Goal: Task Accomplishment & Management: Use online tool/utility

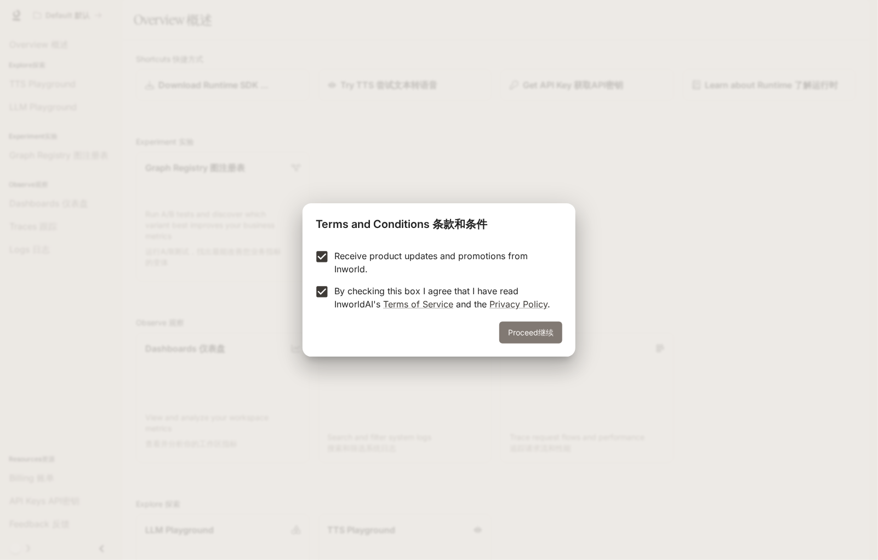
click at [533, 338] on button "Proceed Proceed 继续" at bounding box center [530, 333] width 63 height 22
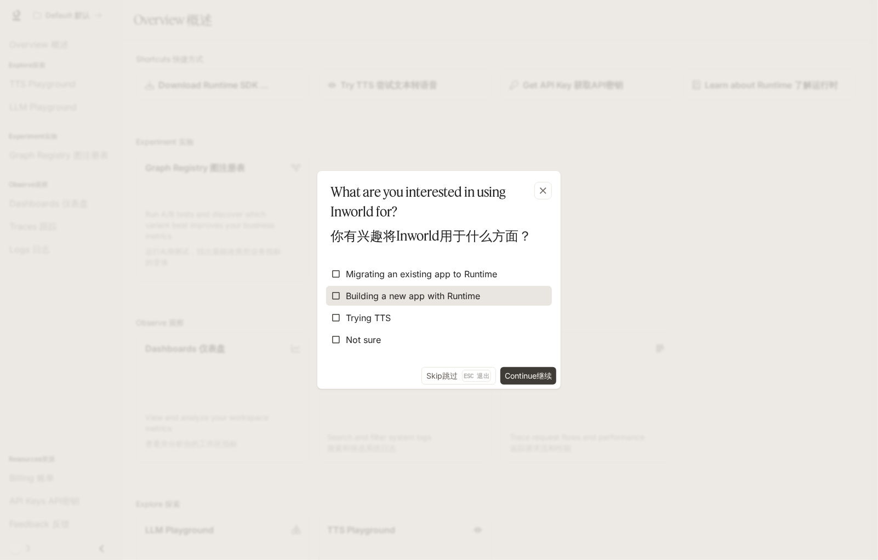
click at [490, 301] on label "Building a new app with Runtime" at bounding box center [439, 296] width 226 height 20
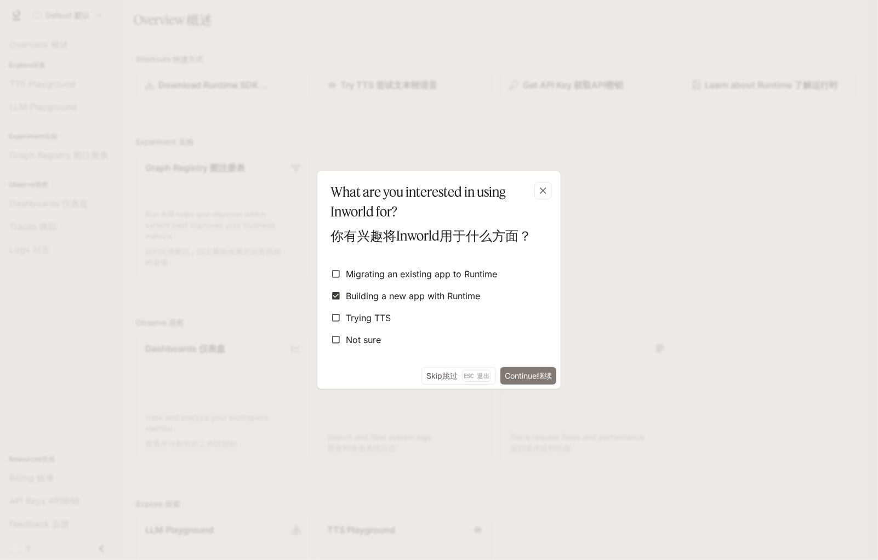
click at [523, 380] on button "Continue Continue 继续" at bounding box center [528, 376] width 56 height 18
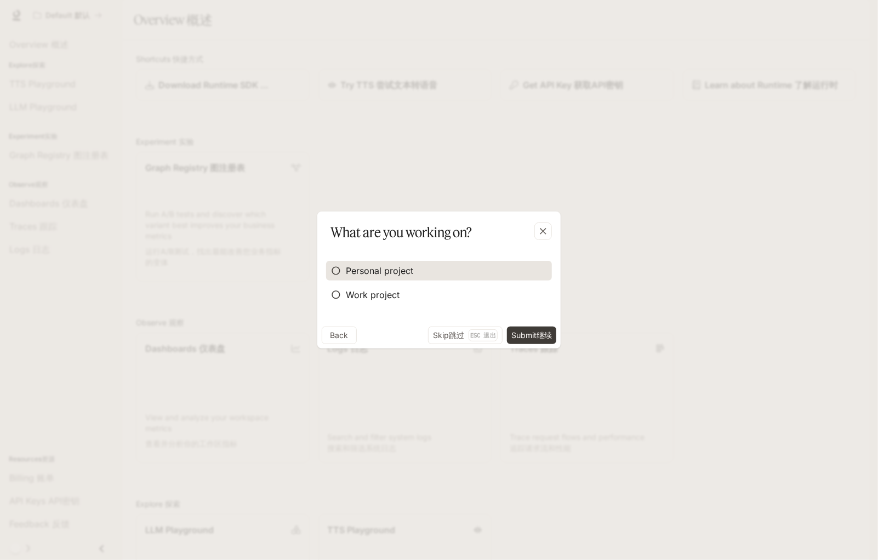
click at [381, 276] on span "Personal project" at bounding box center [379, 270] width 67 height 13
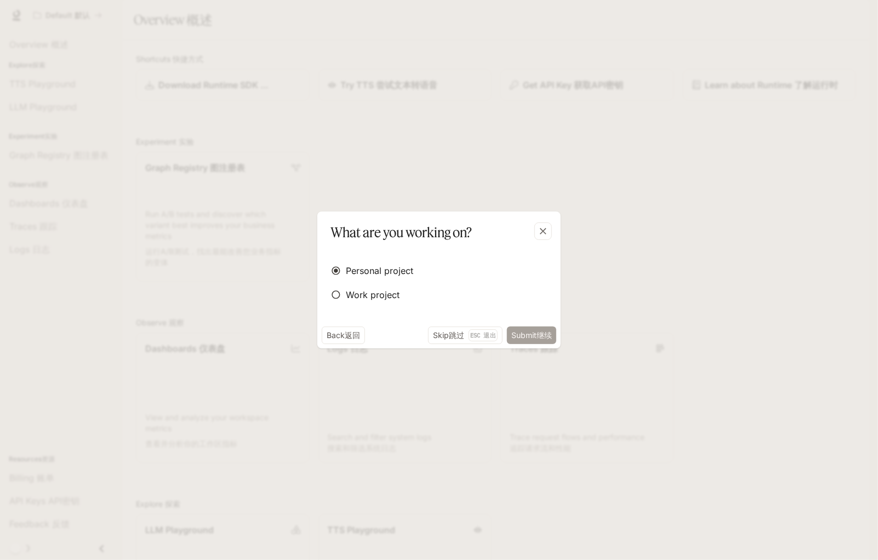
click at [521, 333] on button "Submit Continue 继续" at bounding box center [531, 336] width 49 height 18
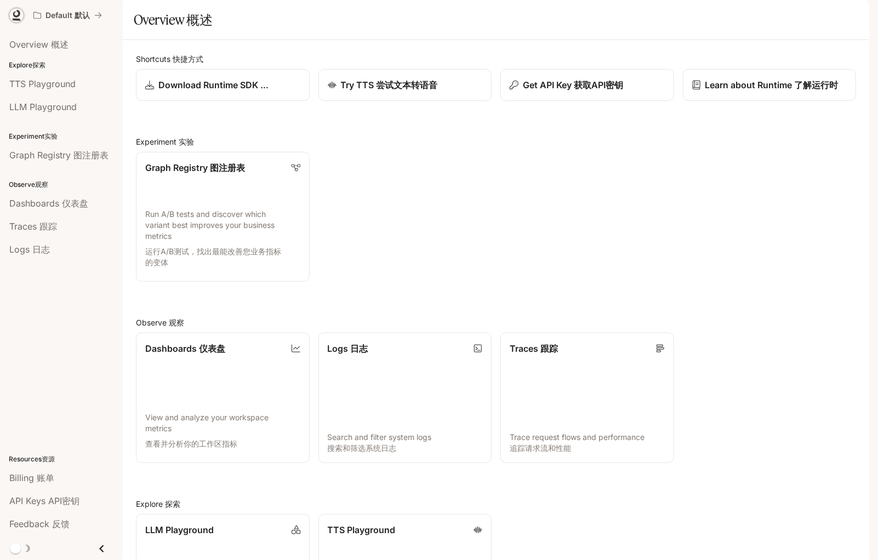
click at [18, 18] on icon at bounding box center [16, 15] width 11 height 11
click at [574, 90] on span "获取API密钥" at bounding box center [598, 84] width 49 height 11
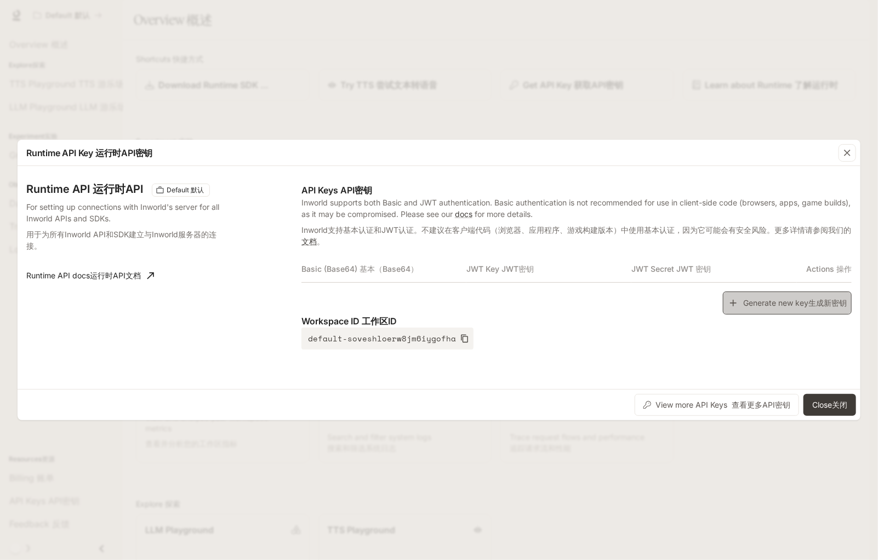
click at [802, 302] on button "Generate new key Generate new key 生成新密钥" at bounding box center [787, 304] width 129 height 24
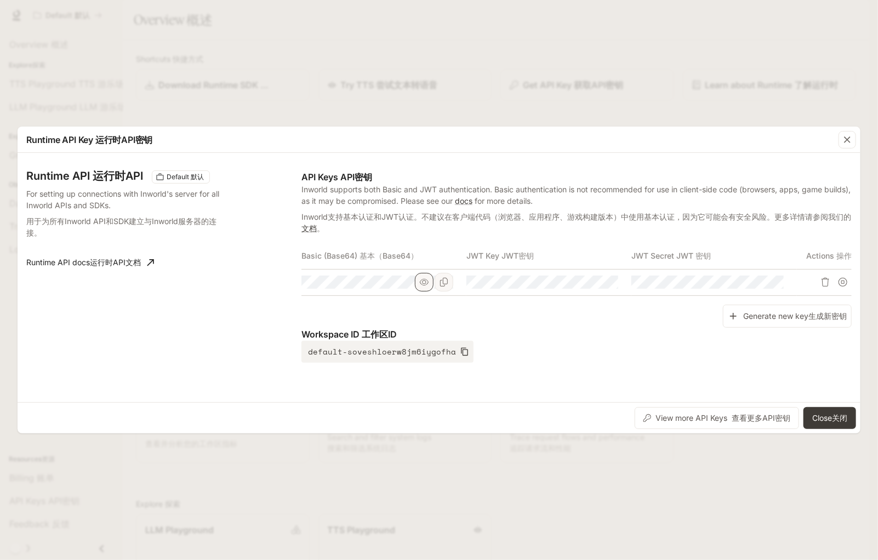
click at [427, 282] on icon "button" at bounding box center [424, 282] width 9 height 9
click at [843, 421] on span "关闭" at bounding box center [839, 417] width 15 height 9
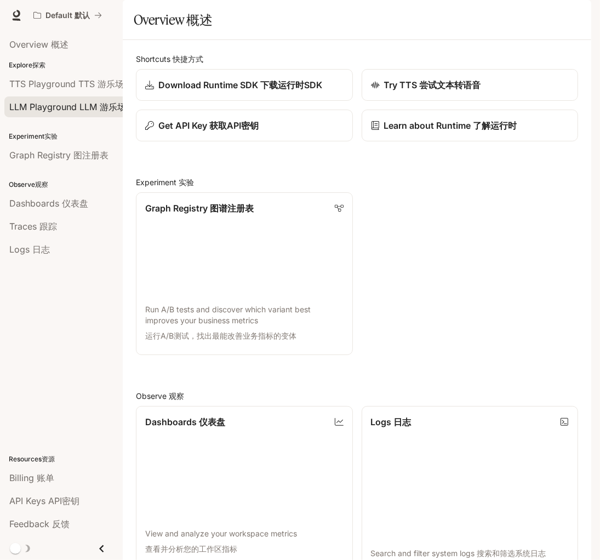
click at [64, 110] on span "LLM Playground LLM Playground LLM 游乐场" at bounding box center [67, 106] width 117 height 13
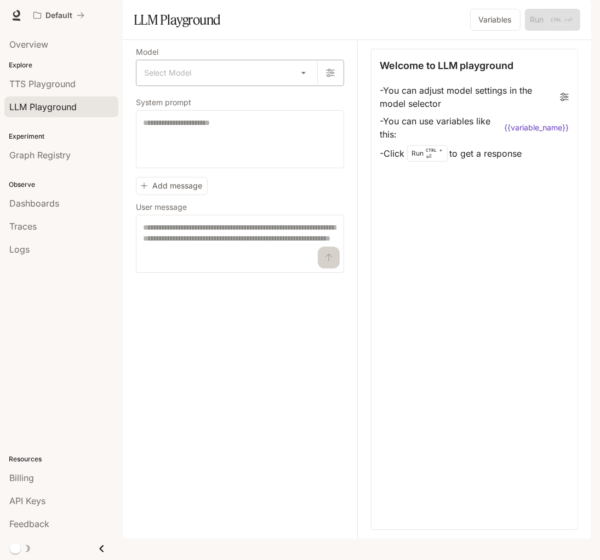
click at [207, 101] on body "Skip to main content Default Runtime Runtime Documentation Documentation Portal…" at bounding box center [300, 280] width 600 height 560
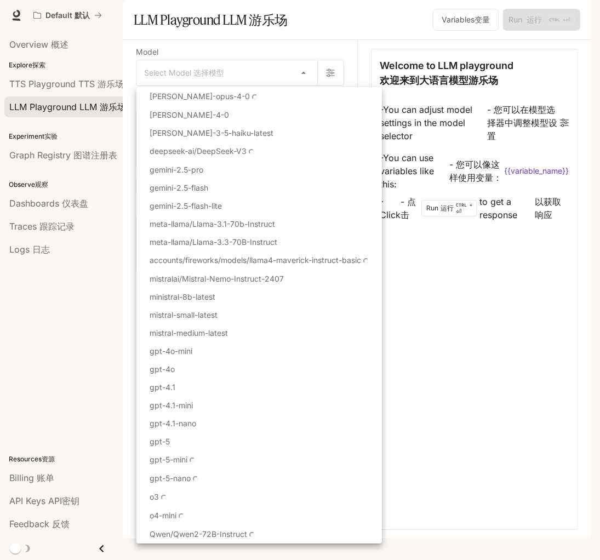
click at [417, 96] on div at bounding box center [300, 280] width 600 height 560
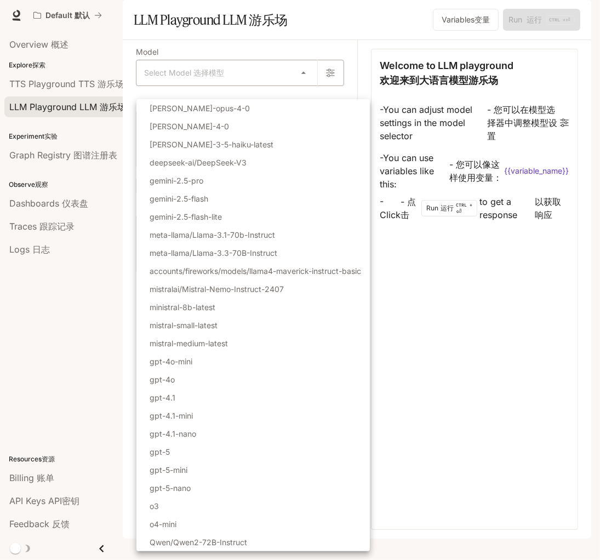
click at [298, 101] on body "Skip to main content Skip to main content Default Default 默认 Runtime Runtime Ru…" at bounding box center [300, 280] width 600 height 560
click at [426, 339] on div at bounding box center [300, 280] width 600 height 560
